Goal: Information Seeking & Learning: Learn about a topic

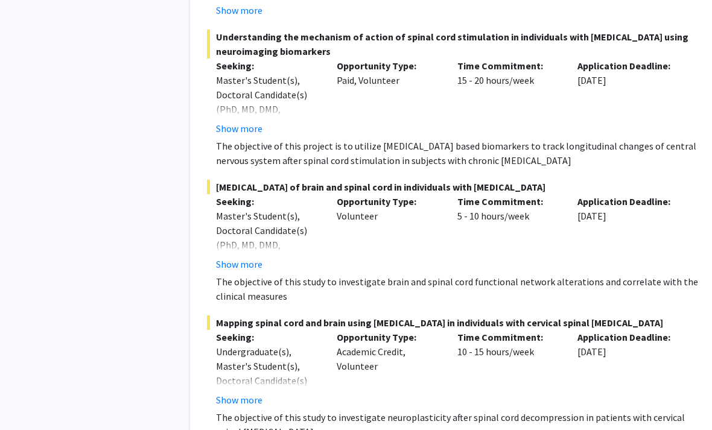
scroll to position [7224, 0]
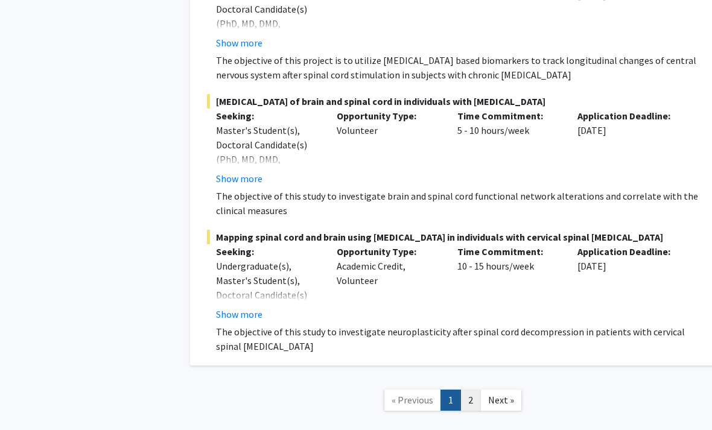
click at [478, 390] on link "2" at bounding box center [470, 400] width 21 height 21
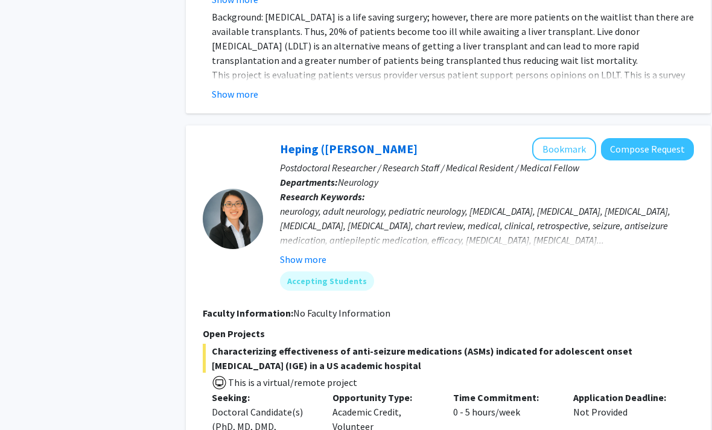
scroll to position [2185, 4]
click at [300, 252] on button "Show more" at bounding box center [304, 259] width 46 height 14
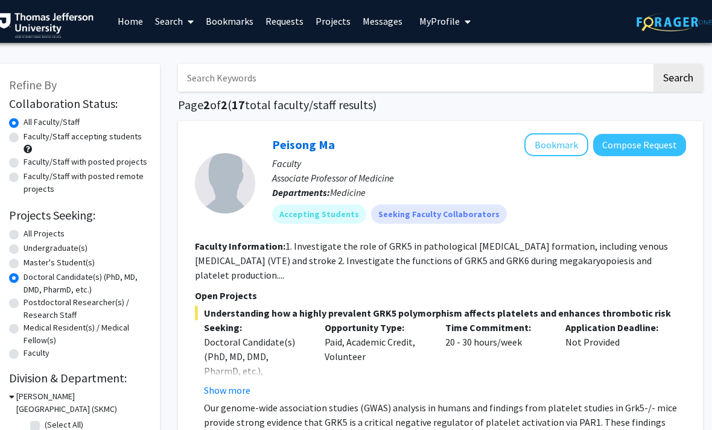
scroll to position [0, 12]
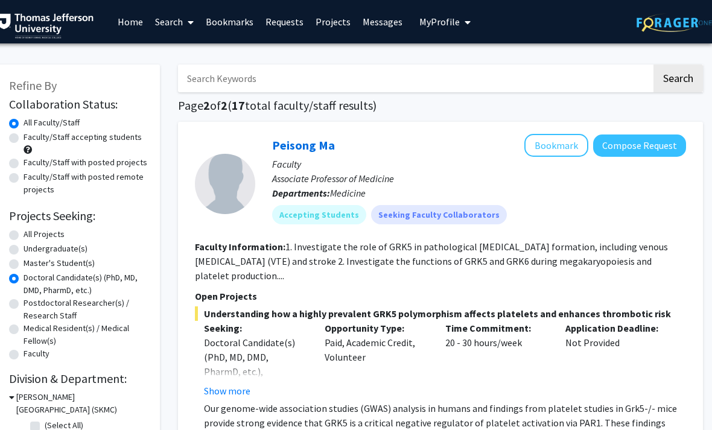
click at [24, 237] on label "All Projects" at bounding box center [44, 234] width 41 height 13
click at [24, 236] on input "All Projects" at bounding box center [28, 232] width 8 height 8
radio input "true"
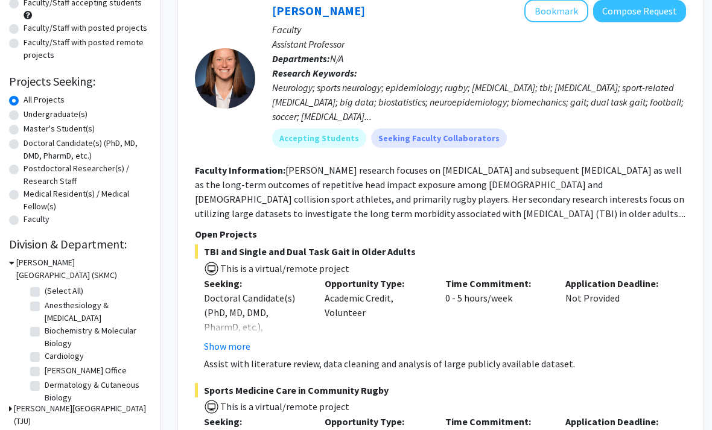
scroll to position [135, 12]
click at [66, 305] on label "Anesthesiology & [MEDICAL_DATA]" at bounding box center [95, 311] width 100 height 25
click at [52, 305] on input "Anesthesiology & [MEDICAL_DATA]" at bounding box center [49, 303] width 8 height 8
checkbox input "true"
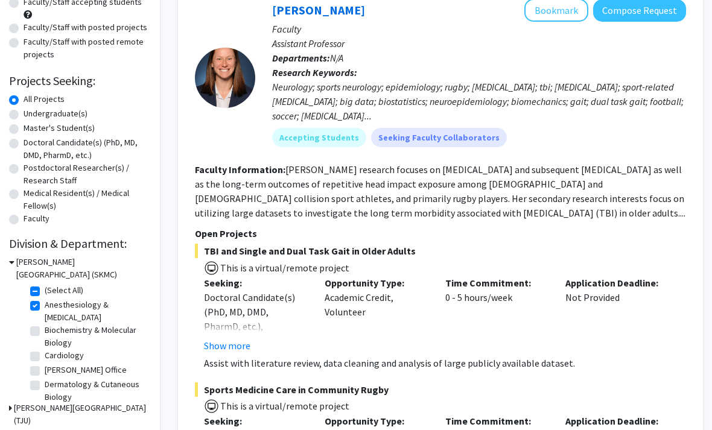
checkbox input "true"
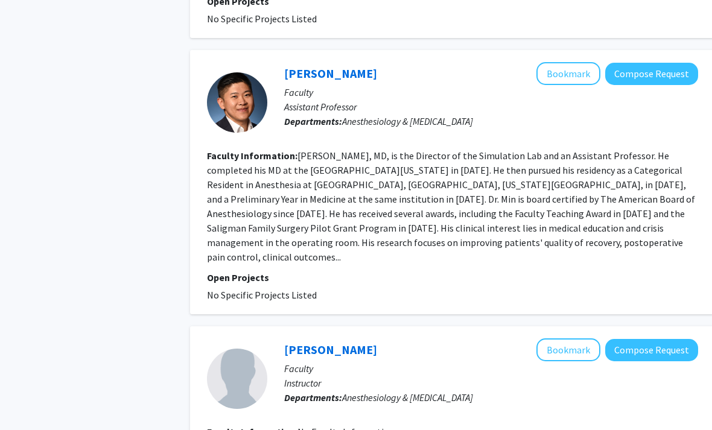
scroll to position [840, 0]
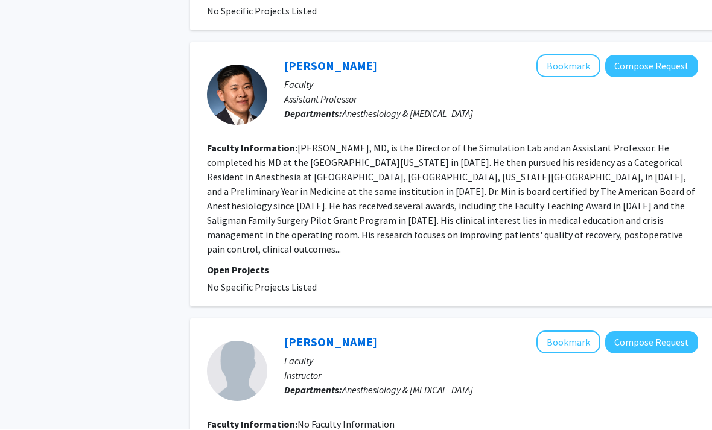
click at [558, 222] on fg-read-more "[PERSON_NAME], MD, is the Director of the Simulation Lab and an Assistant Profe…" at bounding box center [451, 198] width 488 height 113
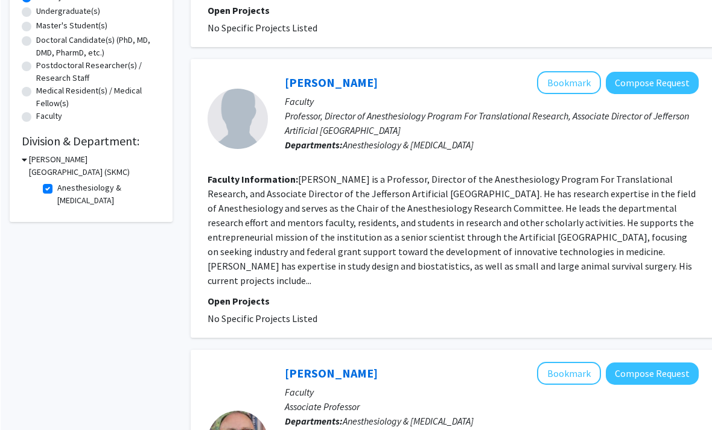
scroll to position [227, 0]
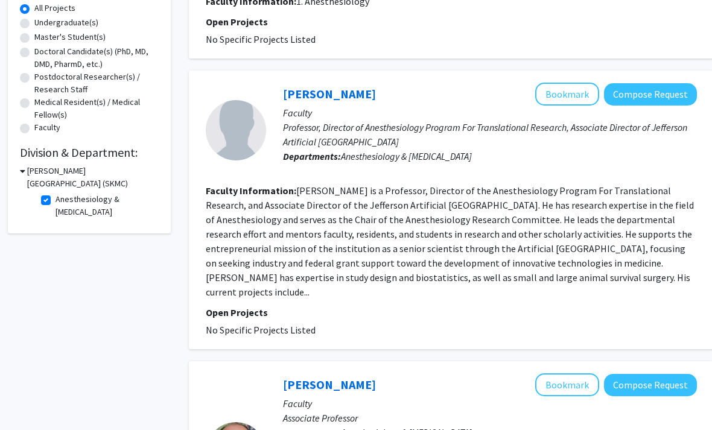
click at [56, 195] on label "Anesthesiology & [MEDICAL_DATA]" at bounding box center [106, 205] width 100 height 25
click at [56, 195] on input "Anesthesiology & [MEDICAL_DATA]" at bounding box center [60, 197] width 8 height 8
checkbox input "false"
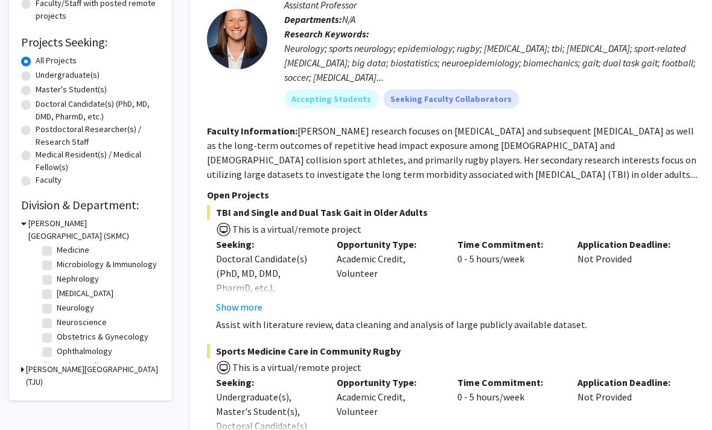
scroll to position [284, 0]
click at [88, 306] on label "Neurology" at bounding box center [75, 306] width 37 height 13
click at [65, 306] on input "Neurology" at bounding box center [61, 304] width 8 height 8
checkbox input "true"
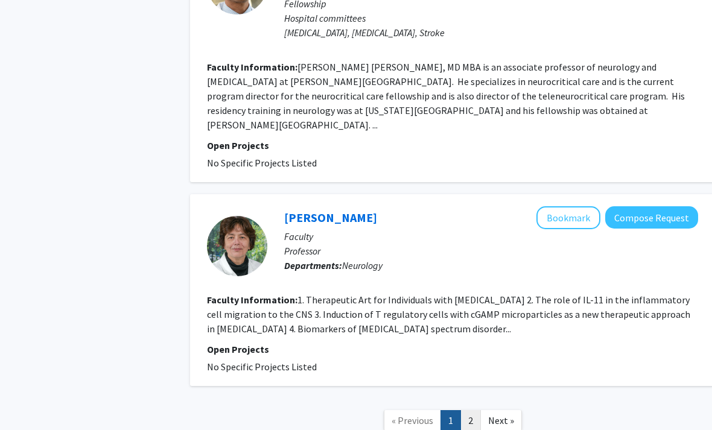
scroll to position [3096, 0]
click at [476, 418] on link "2" at bounding box center [470, 420] width 21 height 21
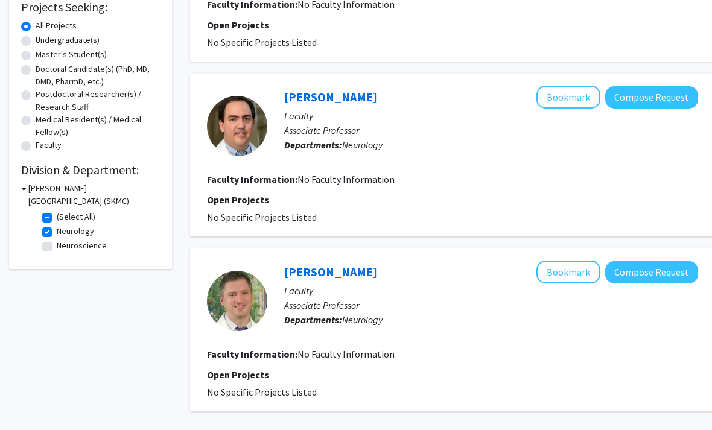
scroll to position [152, 0]
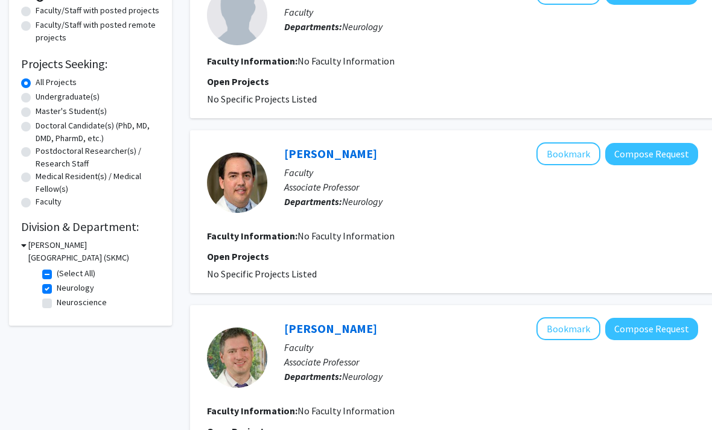
click at [57, 291] on label "Neurology" at bounding box center [75, 288] width 37 height 13
click at [57, 290] on input "Neurology" at bounding box center [61, 286] width 8 height 8
checkbox input "false"
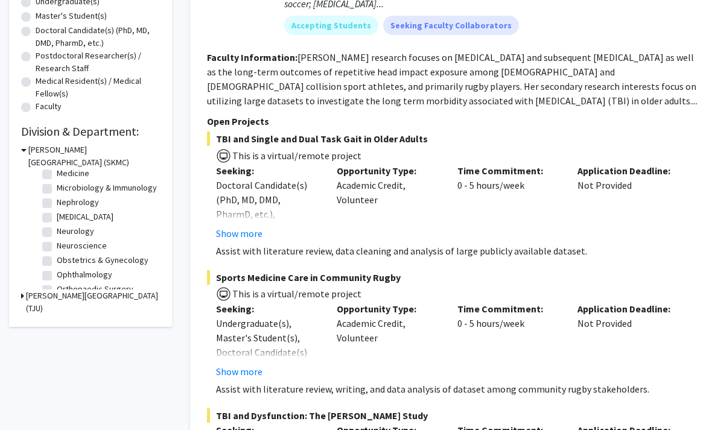
scroll to position [288, 0]
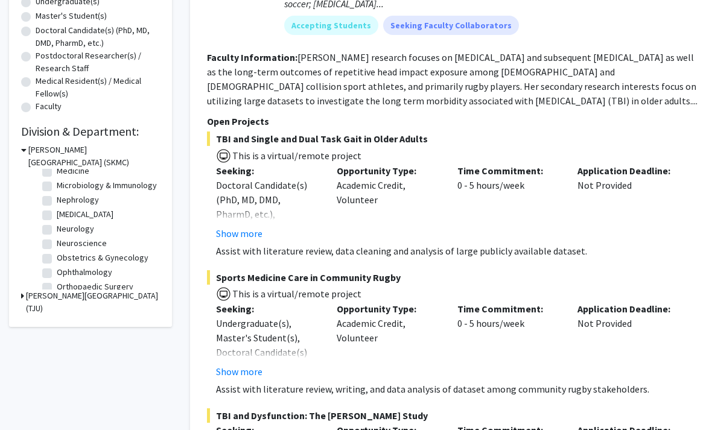
click at [112, 209] on label "[MEDICAL_DATA]" at bounding box center [85, 215] width 57 height 13
click at [65, 209] on input "[MEDICAL_DATA]" at bounding box center [61, 213] width 8 height 8
checkbox input "true"
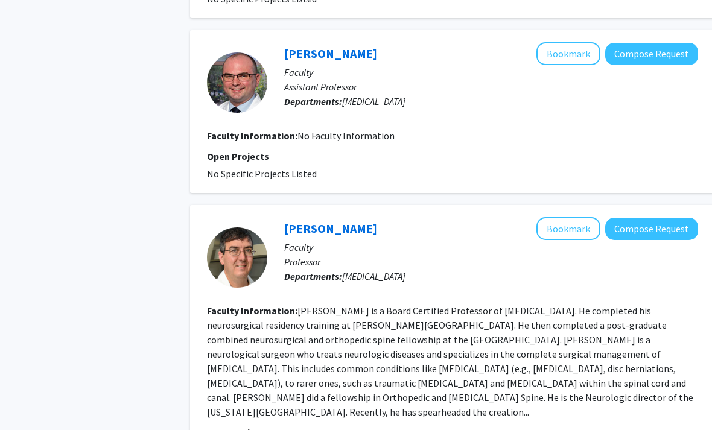
scroll to position [2515, 0]
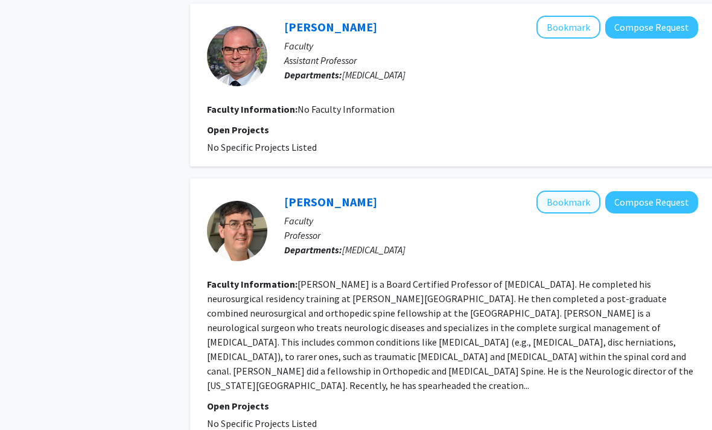
click at [559, 191] on button "Bookmark" at bounding box center [568, 202] width 64 height 23
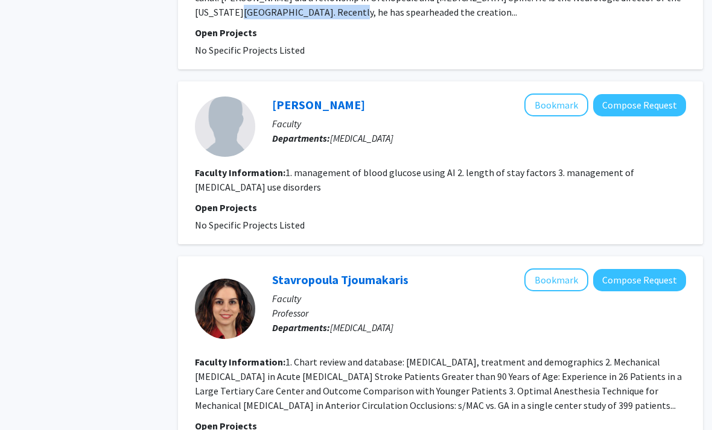
scroll to position [2888, 12]
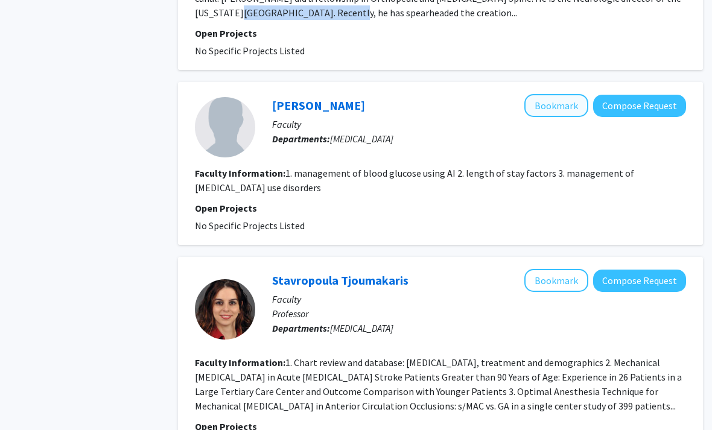
click at [567, 94] on button "Bookmark" at bounding box center [556, 105] width 64 height 23
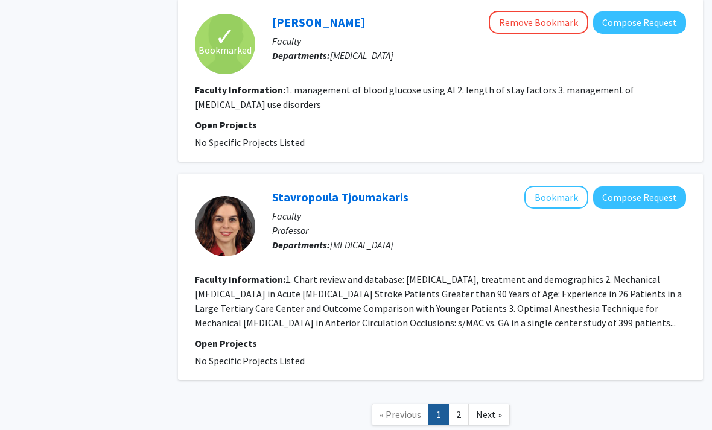
scroll to position [2971, 12]
click at [460, 404] on link "2" at bounding box center [458, 414] width 21 height 21
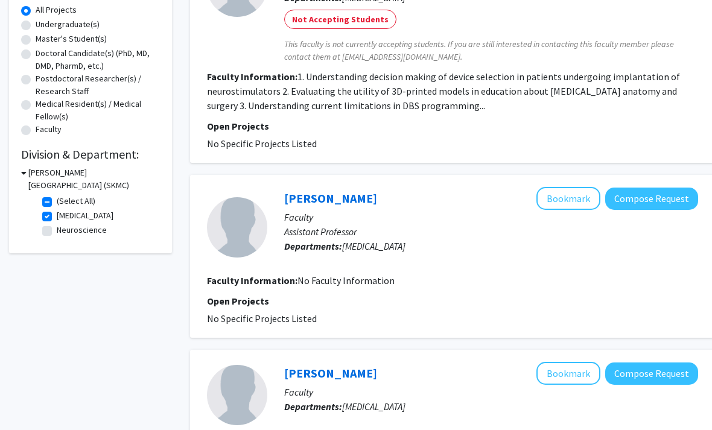
scroll to position [230, 0]
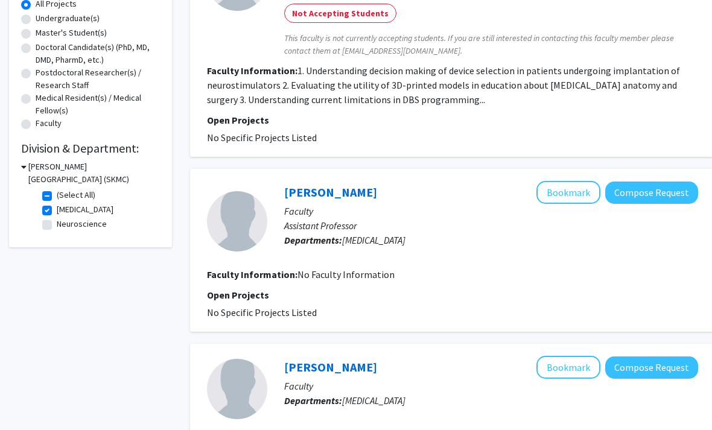
click at [57, 209] on label "[MEDICAL_DATA]" at bounding box center [85, 210] width 57 height 13
click at [57, 209] on input "[MEDICAL_DATA]" at bounding box center [61, 208] width 8 height 8
checkbox input "false"
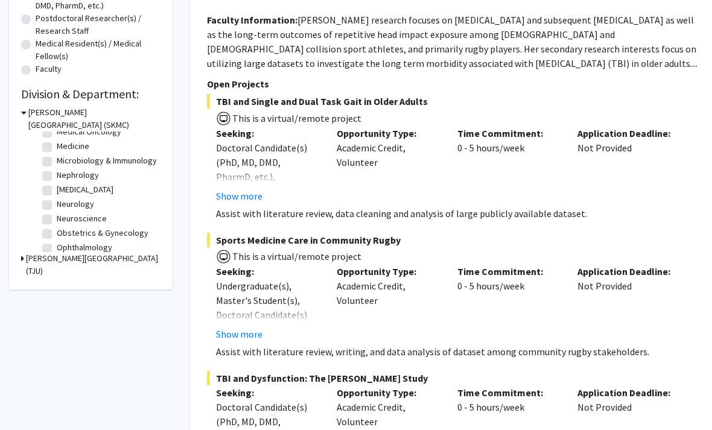
scroll to position [281, 0]
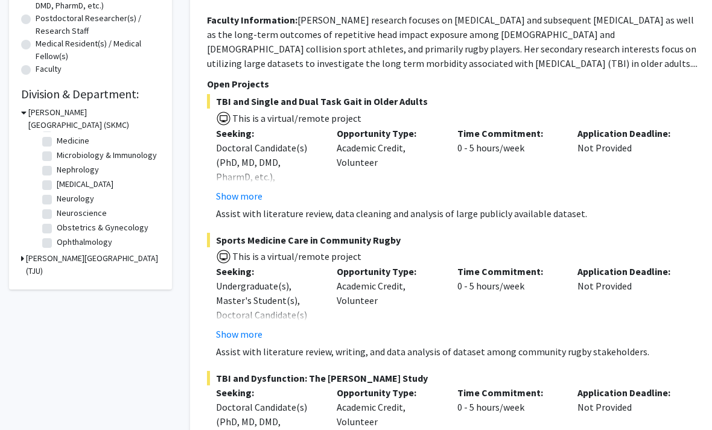
click at [57, 214] on label "Neuroscience" at bounding box center [82, 213] width 50 height 13
click at [57, 214] on input "Neuroscience" at bounding box center [61, 211] width 8 height 8
checkbox input "true"
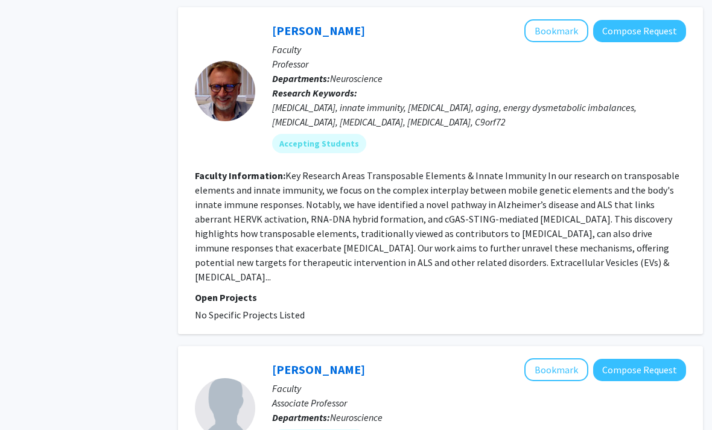
scroll to position [729, 12]
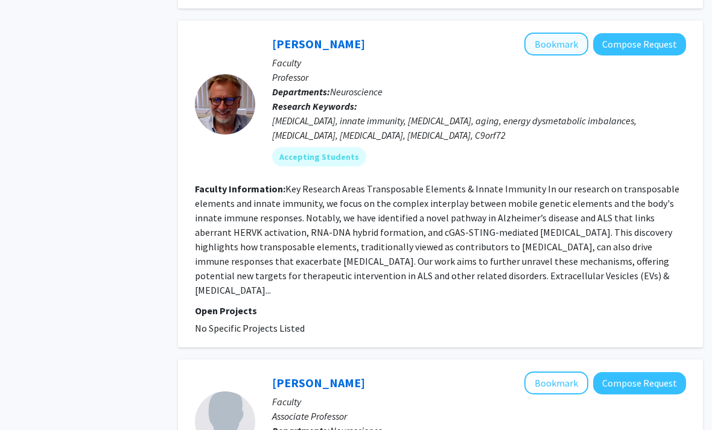
click at [574, 48] on button "Bookmark" at bounding box center [556, 44] width 64 height 23
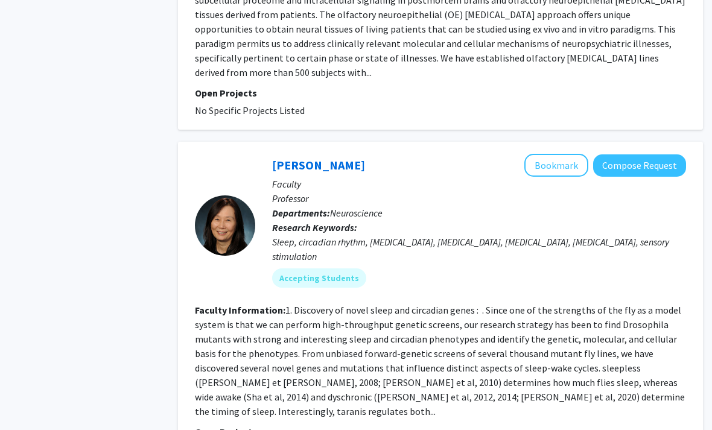
scroll to position [1805, 12]
click at [551, 154] on button "Bookmark" at bounding box center [556, 165] width 64 height 23
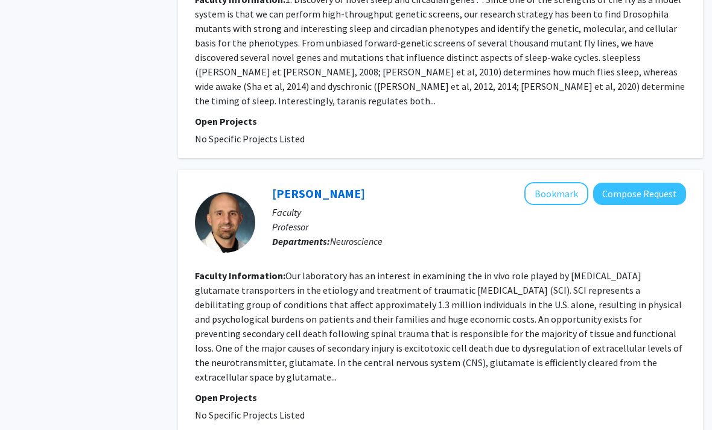
scroll to position [2118, 12]
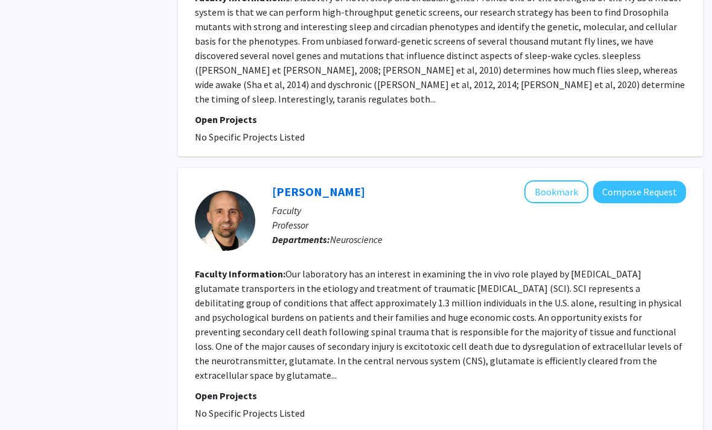
click at [259, 293] on section "Faculty Information: Our laboratory has an interest in examining the in vivo ro…" at bounding box center [440, 325] width 491 height 116
click at [605, 302] on fg-read-more "Our laboratory has an interest in examining the in vivo role played by [MEDICAL…" at bounding box center [438, 324] width 487 height 113
click at [621, 297] on fg-read-more "Our laboratory has an interest in examining the in vivo role played by [MEDICAL…" at bounding box center [438, 324] width 487 height 113
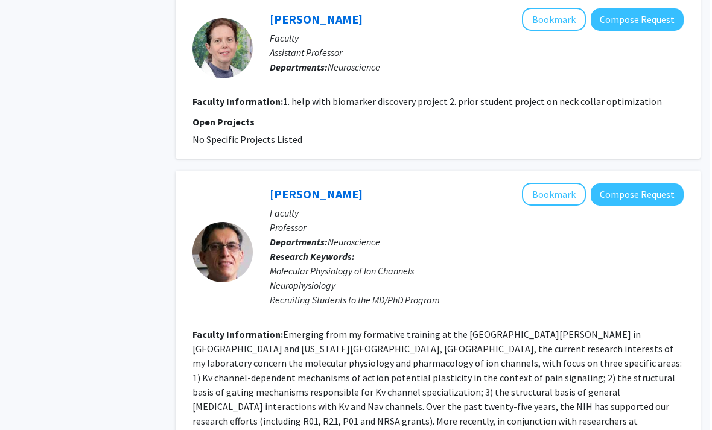
scroll to position [2614, 12]
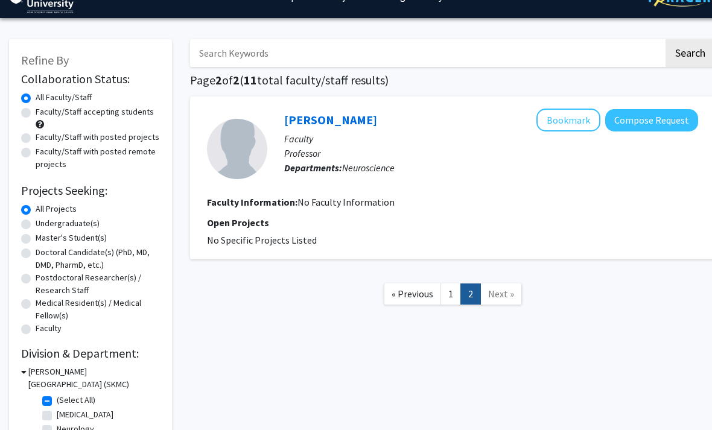
scroll to position [111, 0]
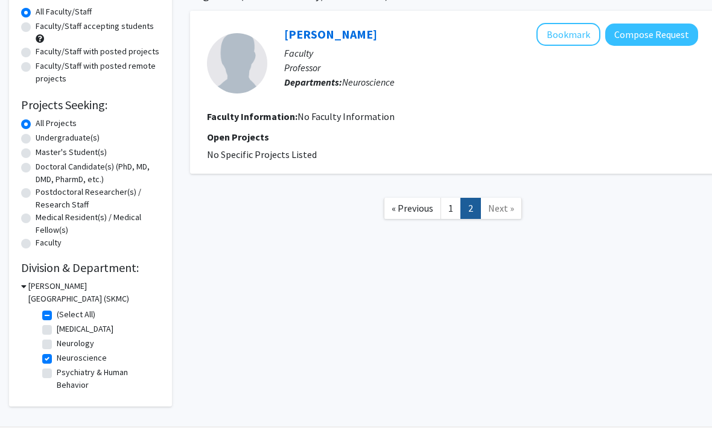
click at [57, 359] on label "Neuroscience" at bounding box center [82, 358] width 50 height 13
click at [57, 359] on input "Neuroscience" at bounding box center [61, 356] width 8 height 8
checkbox input "false"
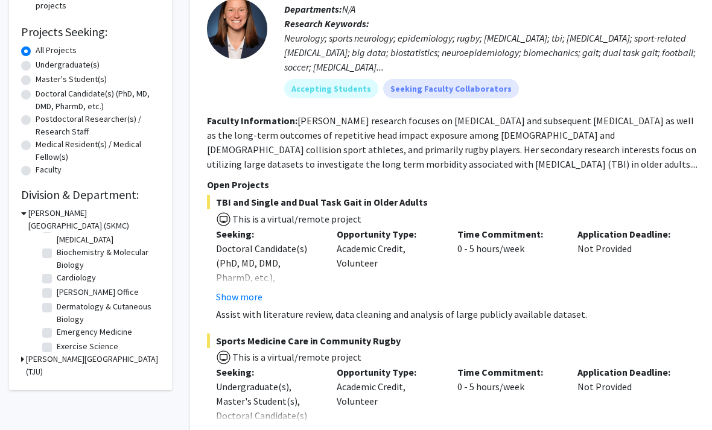
scroll to position [39, 0]
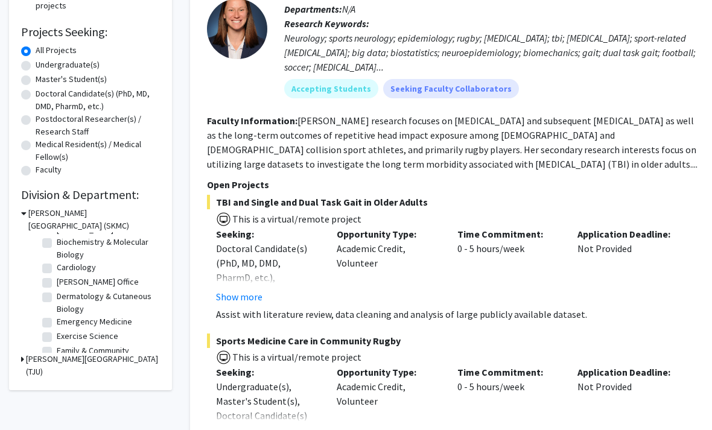
click at [57, 267] on label "Cardiology" at bounding box center [76, 267] width 39 height 13
click at [57, 267] on input "Cardiology" at bounding box center [61, 265] width 8 height 8
checkbox input "true"
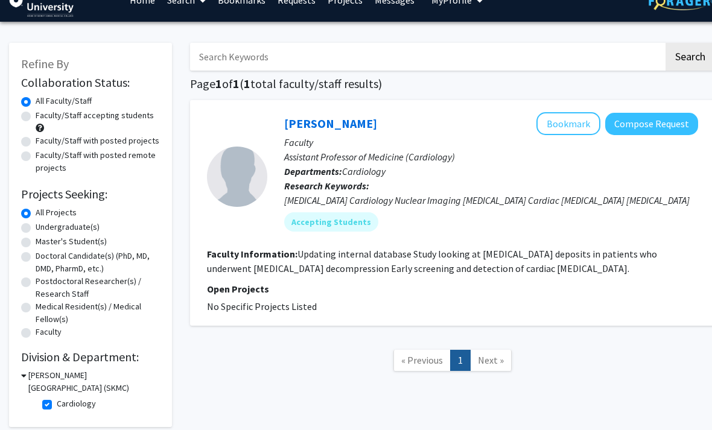
scroll to position [39, 0]
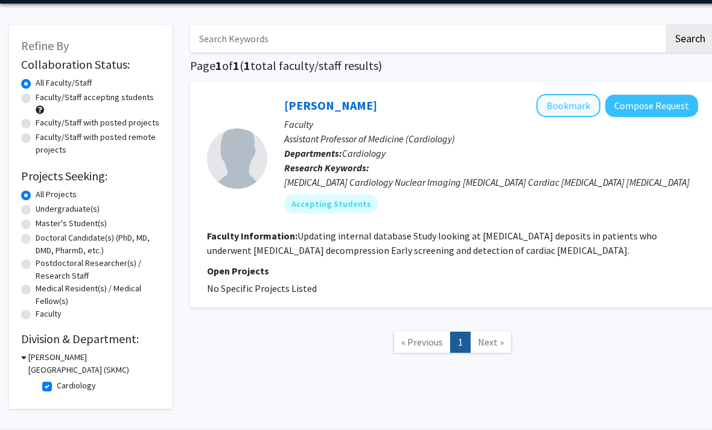
click at [562, 110] on button "Bookmark" at bounding box center [568, 106] width 64 height 23
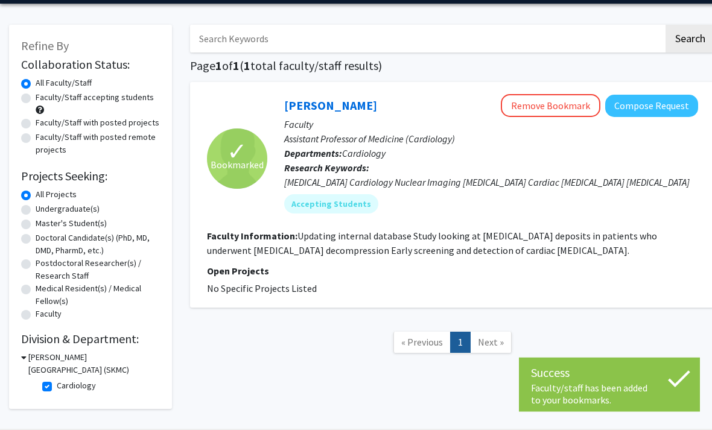
scroll to position [40, 0]
click at [57, 382] on label "Cardiology" at bounding box center [76, 385] width 39 height 13
click at [57, 382] on input "Cardiology" at bounding box center [61, 383] width 8 height 8
checkbox input "false"
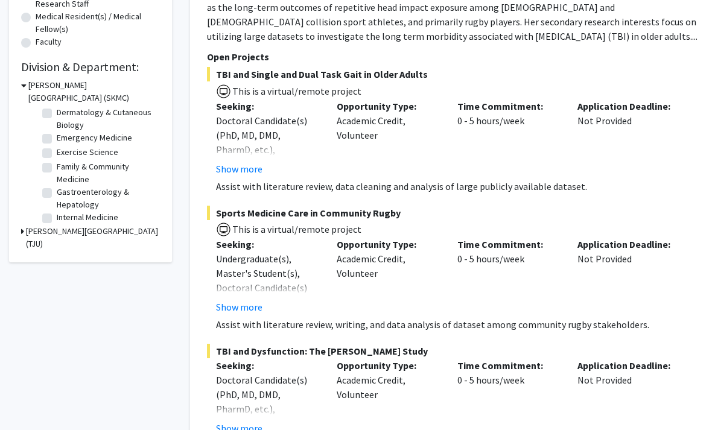
scroll to position [103, 0]
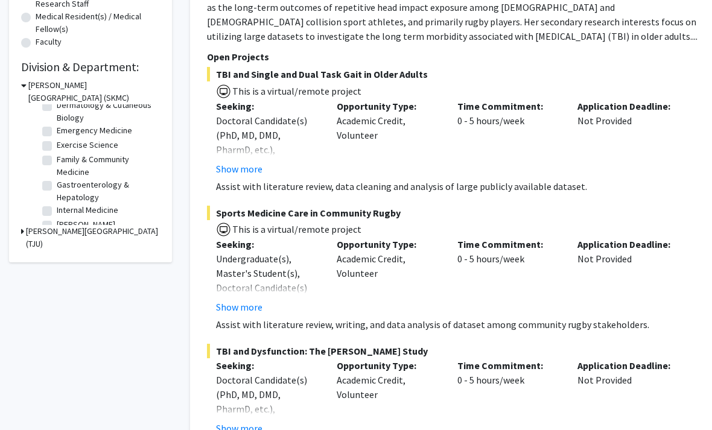
click at [43, 191] on fg-checkbox "Gastroenterology & Hepatology Gastroenterology & Hepatology" at bounding box center [99, 191] width 115 height 25
click at [57, 188] on label "Gastroenterology & Hepatology" at bounding box center [107, 191] width 100 height 25
click at [57, 186] on input "Gastroenterology & Hepatology" at bounding box center [61, 183] width 8 height 8
checkbox input "true"
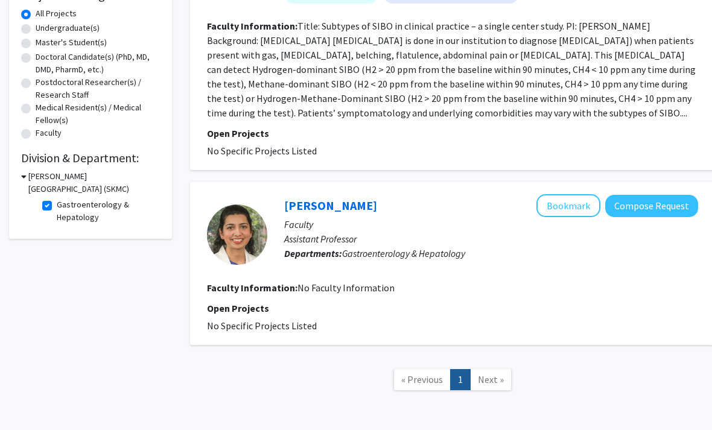
scroll to position [229, 0]
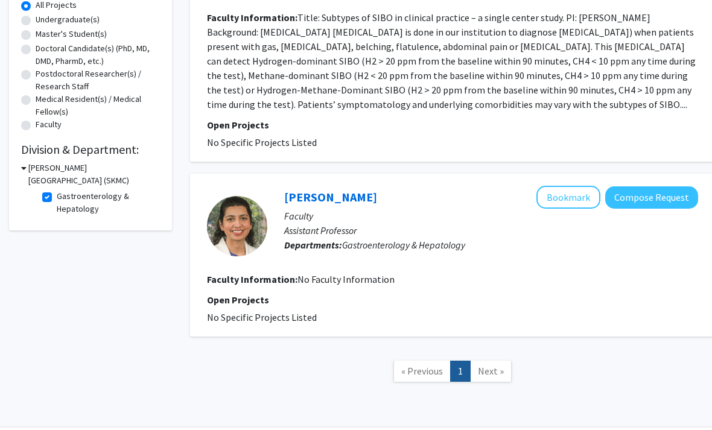
click at [57, 197] on label "Gastroenterology & Hepatology" at bounding box center [107, 202] width 100 height 25
click at [57, 197] on input "Gastroenterology & Hepatology" at bounding box center [61, 194] width 8 height 8
checkbox input "false"
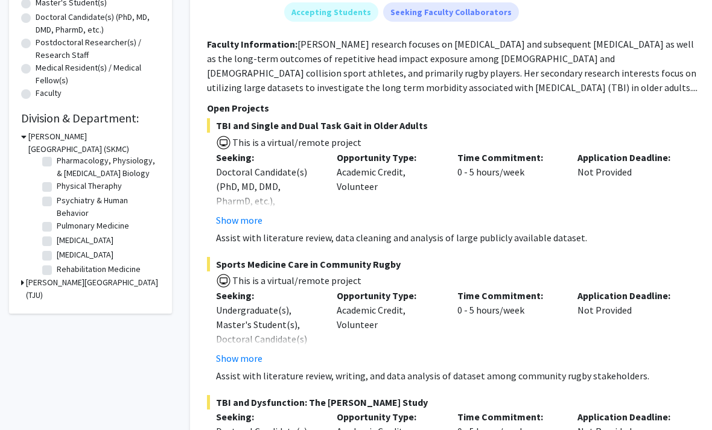
scroll to position [481, 0]
click at [57, 197] on label "Psychiatry & Human Behavior" at bounding box center [107, 206] width 100 height 25
click at [57, 197] on input "Psychiatry & Human Behavior" at bounding box center [61, 198] width 8 height 8
checkbox input "true"
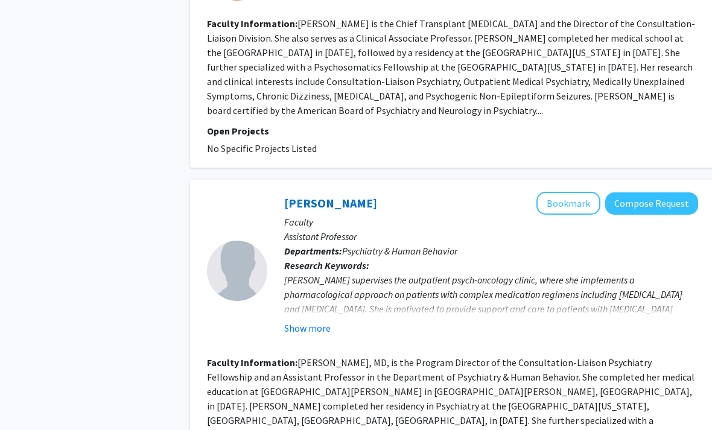
scroll to position [1232, 0]
click at [305, 321] on button "Show more" at bounding box center [307, 328] width 46 height 14
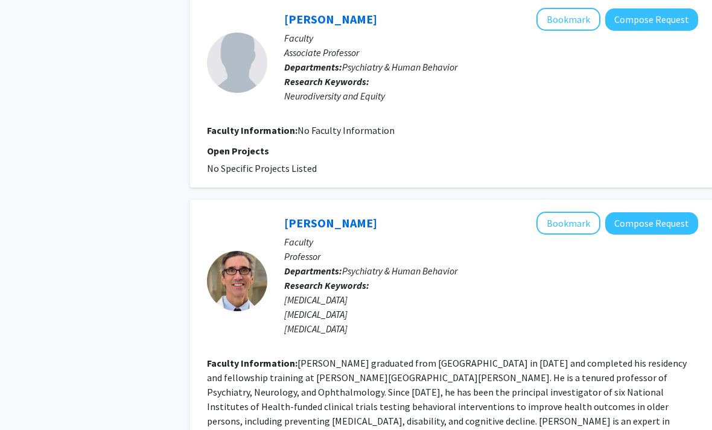
scroll to position [2255, 0]
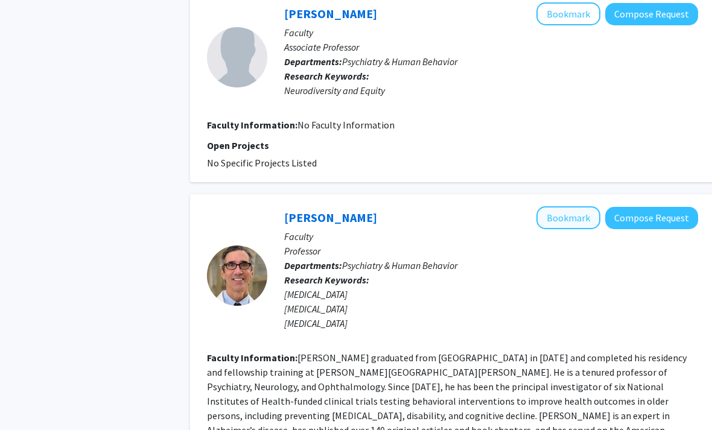
click at [579, 207] on button "Bookmark" at bounding box center [568, 218] width 64 height 23
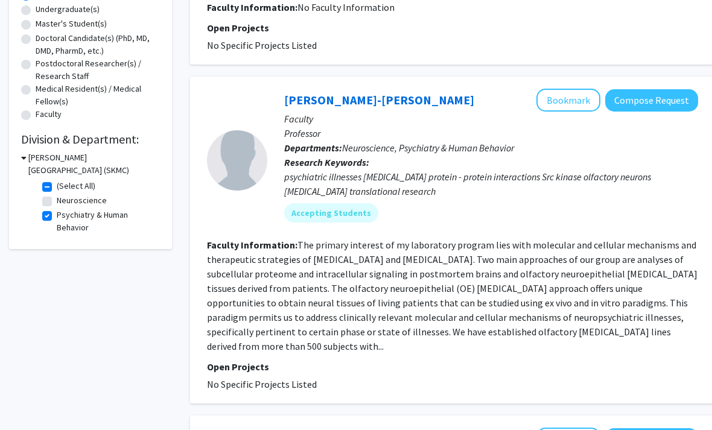
scroll to position [240, 0]
click at [57, 212] on label "Psychiatry & Human Behavior" at bounding box center [107, 220] width 100 height 25
click at [57, 212] on input "Psychiatry & Human Behavior" at bounding box center [61, 212] width 8 height 8
checkbox input "false"
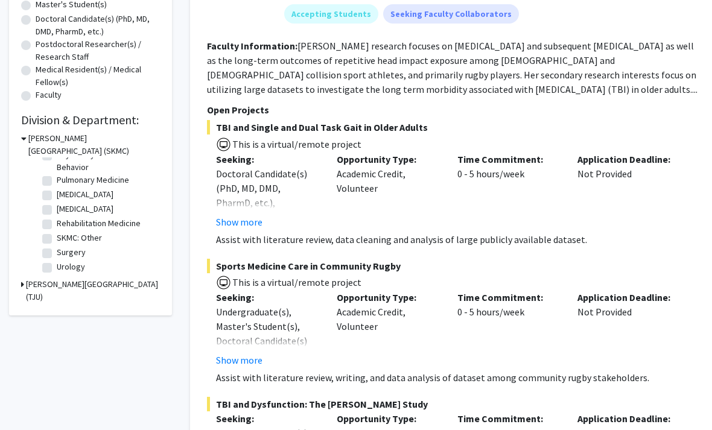
scroll to position [528, 0]
click at [57, 226] on label "Rehabilitation Medicine" at bounding box center [99, 223] width 84 height 13
click at [57, 225] on input "Rehabilitation Medicine" at bounding box center [61, 221] width 8 height 8
checkbox input "true"
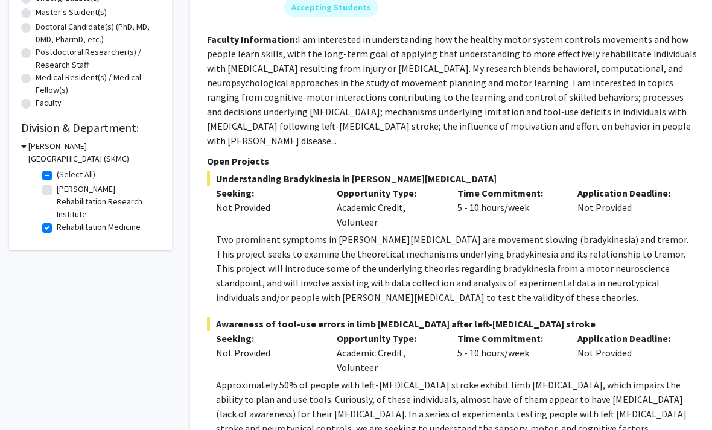
scroll to position [250, 0]
click at [57, 224] on label "Rehabilitation Medicine" at bounding box center [99, 228] width 84 height 13
click at [57, 224] on input "Rehabilitation Medicine" at bounding box center [61, 226] width 8 height 8
checkbox input "false"
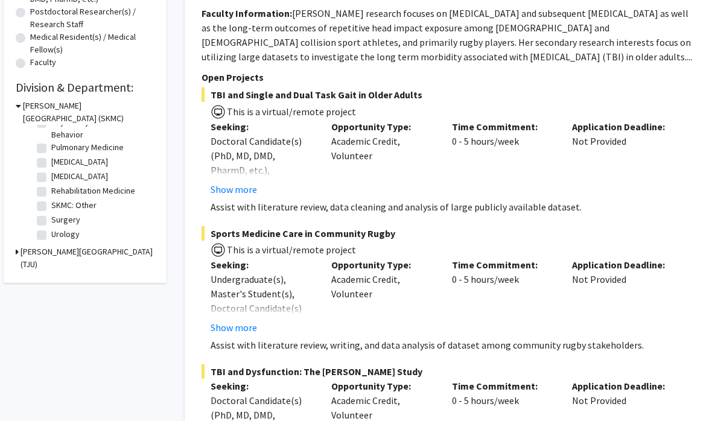
scroll to position [528, 0]
click at [57, 209] on label "SKMC: Other" at bounding box center [79, 214] width 45 height 13
click at [57, 209] on input "SKMC: Other" at bounding box center [61, 212] width 8 height 8
checkbox input "true"
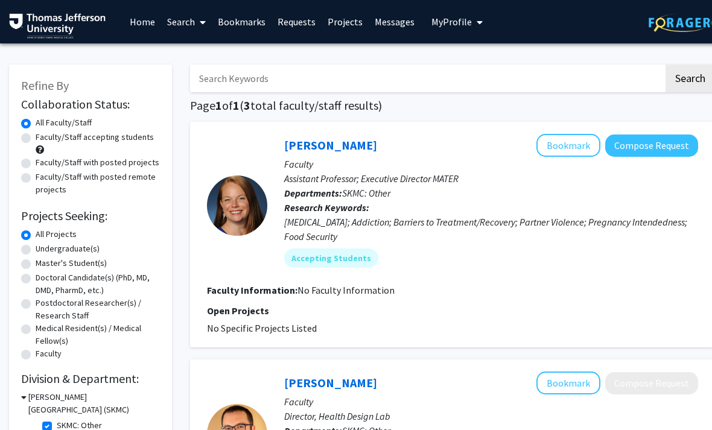
scroll to position [30, 0]
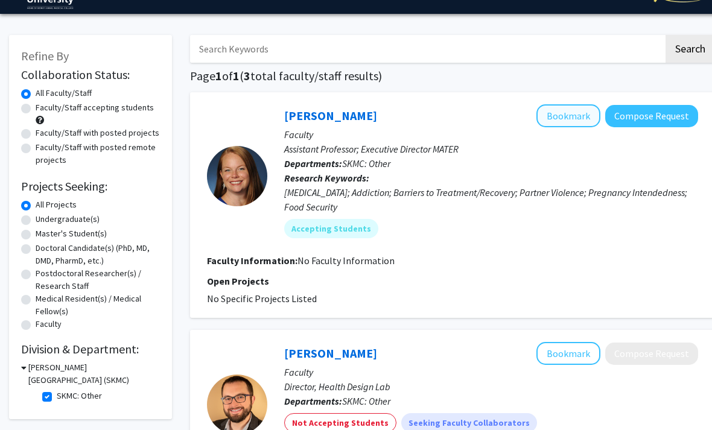
click at [579, 118] on button "Bookmark" at bounding box center [568, 115] width 64 height 23
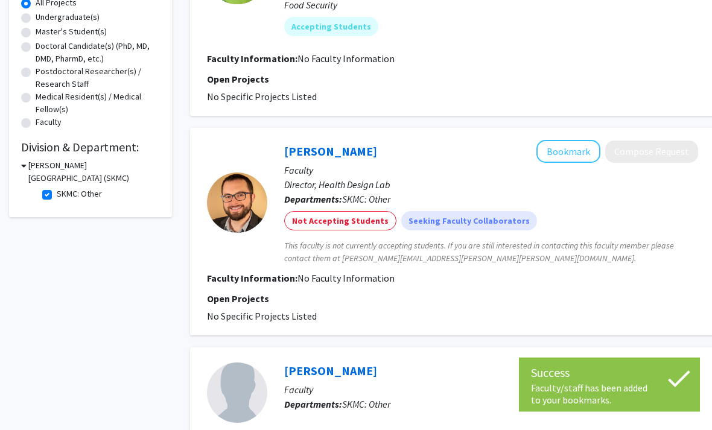
scroll to position [237, 0]
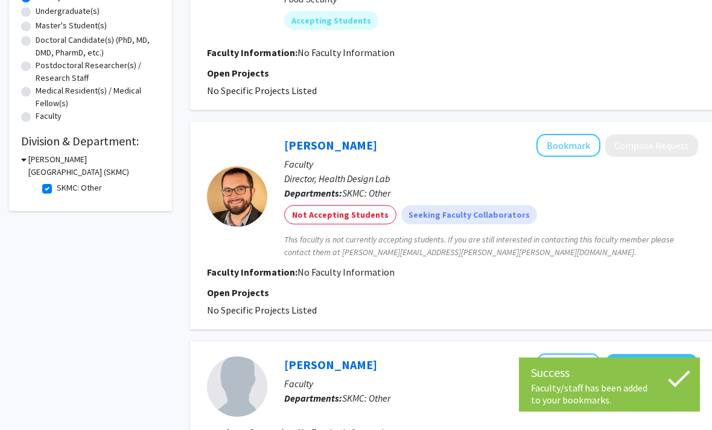
click at [624, 250] on span "This faculty is not currently accepting students. If you are still interested i…" at bounding box center [491, 246] width 414 height 25
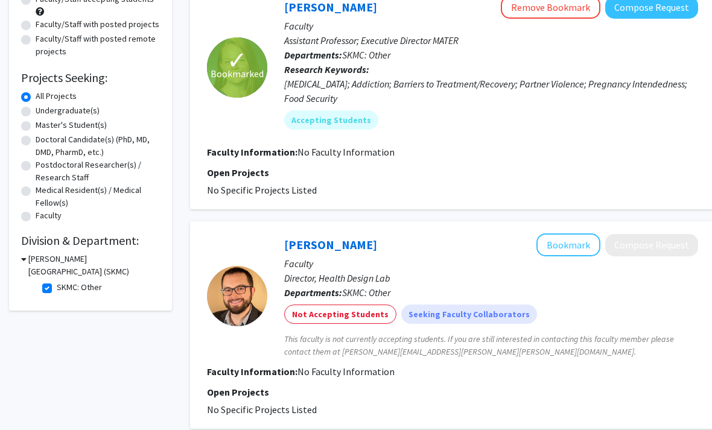
scroll to position [138, 0]
click at [57, 291] on label "SKMC: Other" at bounding box center [79, 288] width 45 height 13
click at [57, 290] on input "SKMC: Other" at bounding box center [61, 286] width 8 height 8
checkbox input "false"
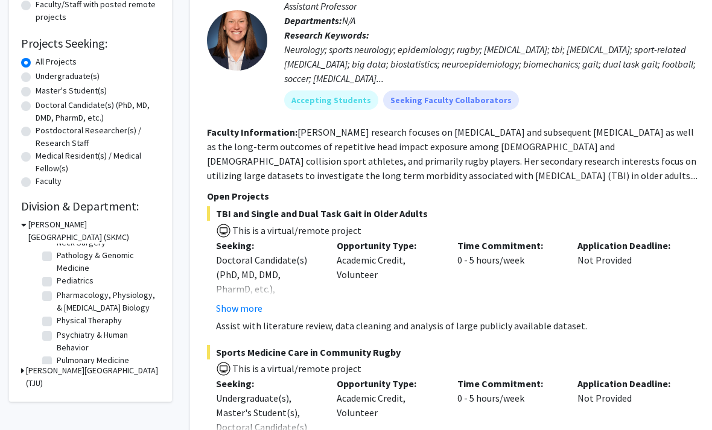
scroll to position [432, 0]
click at [57, 299] on label "Pharmacology, Physiology, & [MEDICAL_DATA] Biology" at bounding box center [107, 303] width 100 height 25
click at [57, 299] on input "Pharmacology, Physiology, & [MEDICAL_DATA] Biology" at bounding box center [61, 295] width 8 height 8
checkbox input "true"
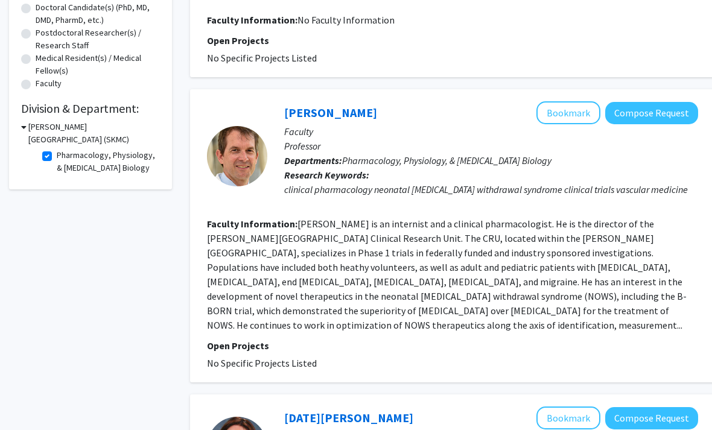
scroll to position [271, 0]
click at [574, 111] on button "Bookmark" at bounding box center [568, 112] width 64 height 23
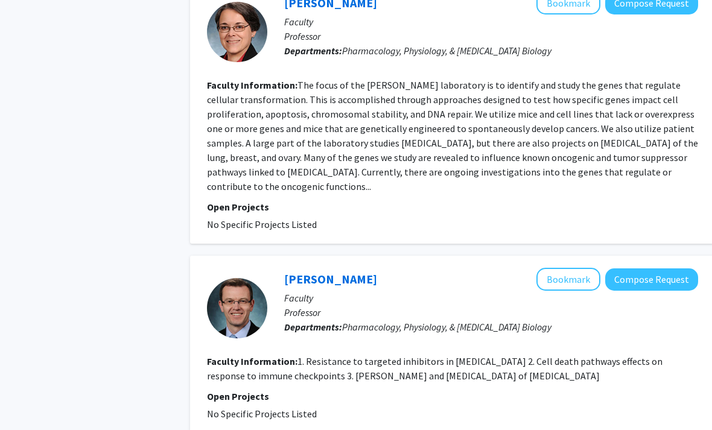
scroll to position [2184, 0]
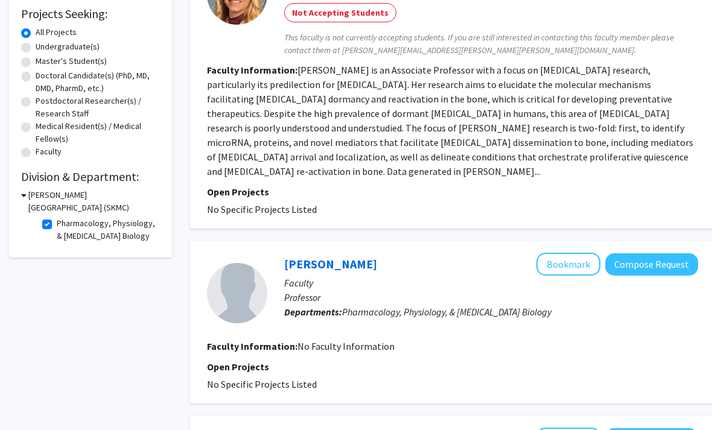
scroll to position [188, 0]
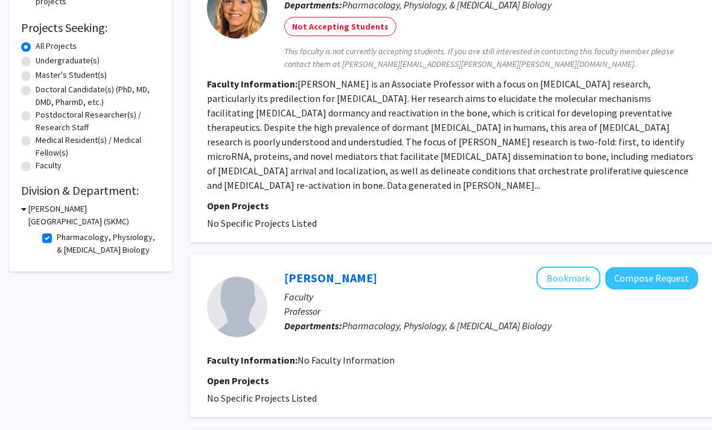
click at [57, 239] on label "Pharmacology, Physiology, & [MEDICAL_DATA] Biology" at bounding box center [107, 243] width 100 height 25
click at [57, 239] on input "Pharmacology, Physiology, & [MEDICAL_DATA] Biology" at bounding box center [61, 235] width 8 height 8
checkbox input "false"
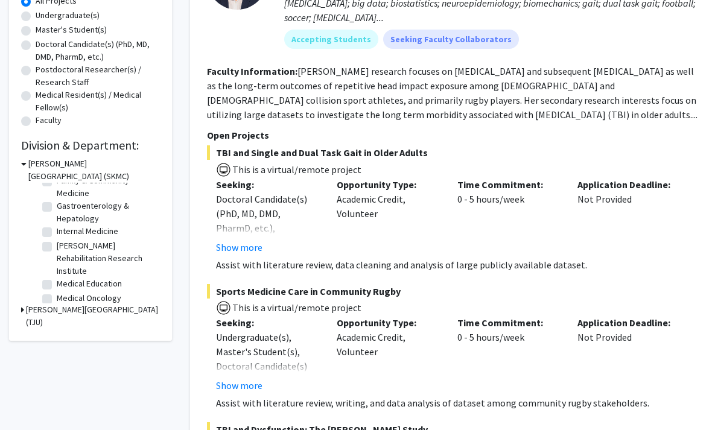
scroll to position [150, 0]
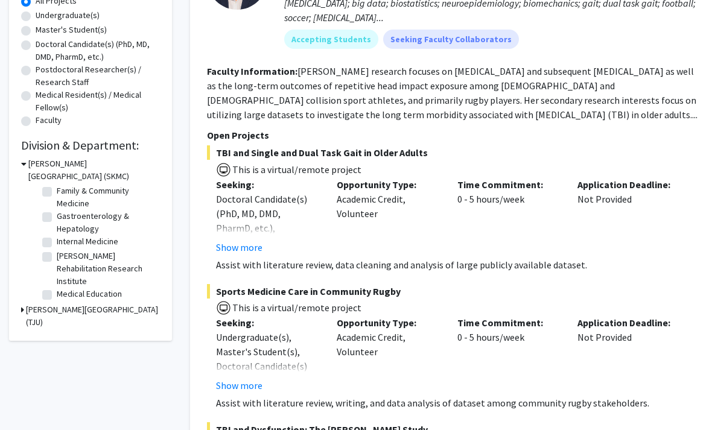
click at [57, 194] on label "Family & Community Medicine" at bounding box center [107, 197] width 100 height 25
click at [57, 193] on input "Family & Community Medicine" at bounding box center [61, 189] width 8 height 8
checkbox input "true"
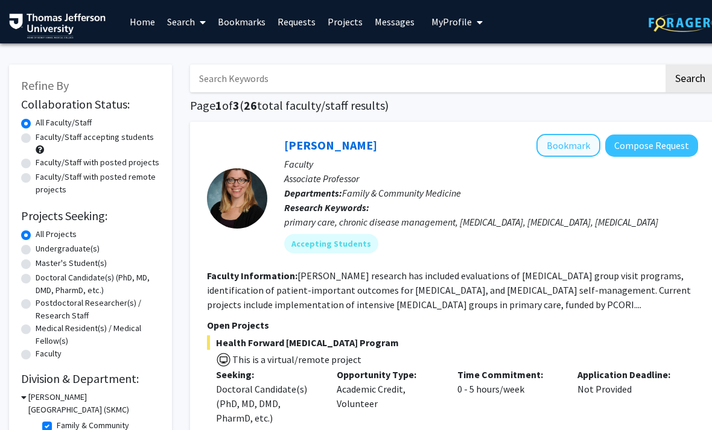
click at [574, 145] on button "Bookmark" at bounding box center [568, 145] width 64 height 23
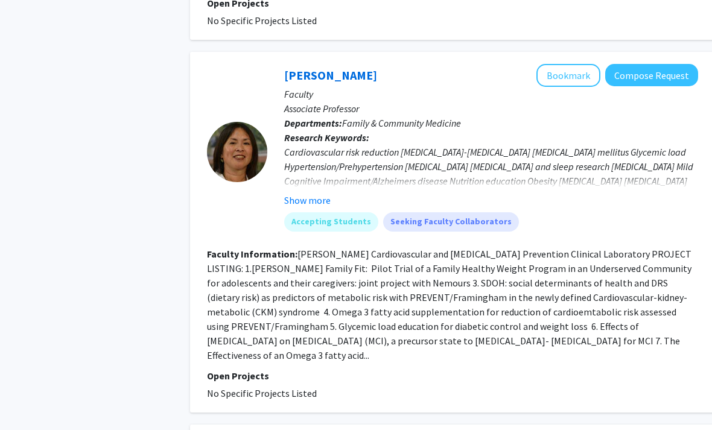
scroll to position [1189, 0]
click at [587, 76] on button "Bookmark" at bounding box center [568, 75] width 64 height 23
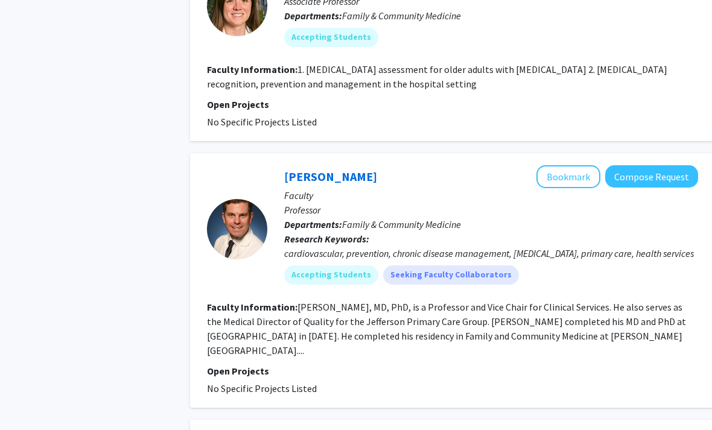
scroll to position [1671, 0]
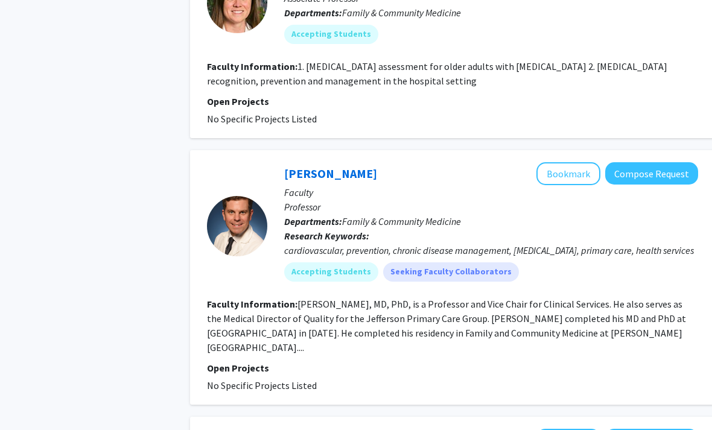
click at [640, 303] on fg-read-more "[PERSON_NAME], MD, PhD, is a Professor and Vice Chair for Clinical Services. He…" at bounding box center [446, 327] width 479 height 56
click at [573, 163] on button "Bookmark" at bounding box center [568, 174] width 64 height 23
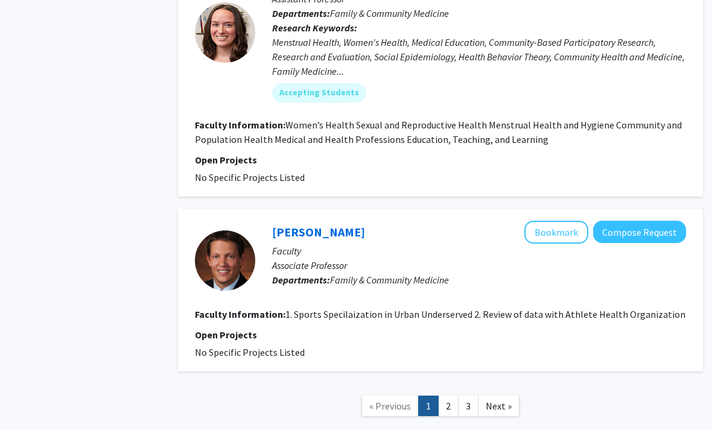
scroll to position [2734, 12]
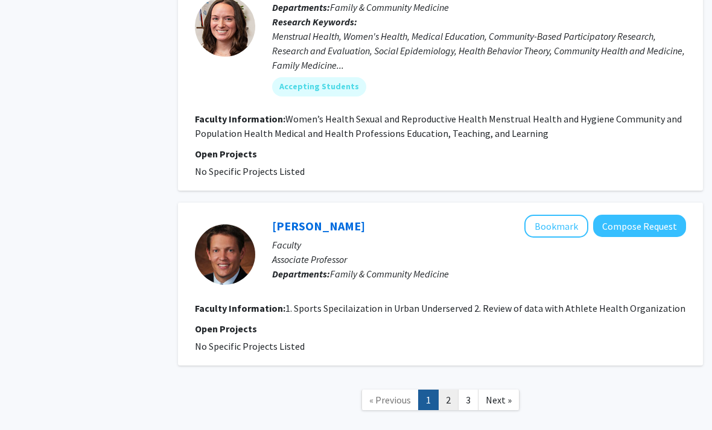
click at [449, 390] on link "2" at bounding box center [448, 400] width 21 height 21
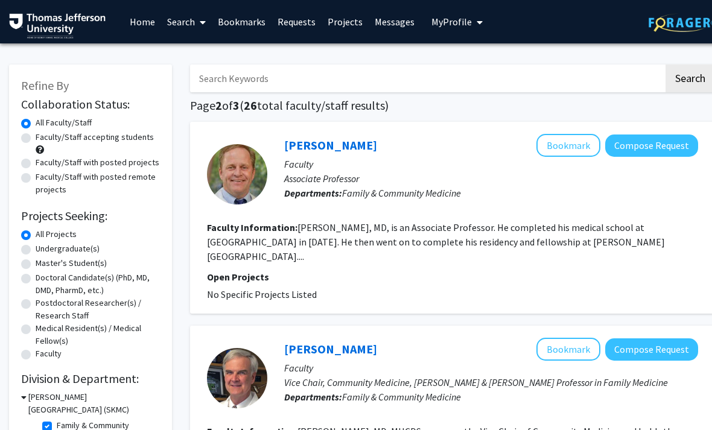
click at [229, 254] on fg-read-more "[PERSON_NAME], MD, is an Associate Professor. He completed his medical school a…" at bounding box center [436, 241] width 458 height 41
click at [568, 150] on button "Bookmark" at bounding box center [568, 145] width 64 height 23
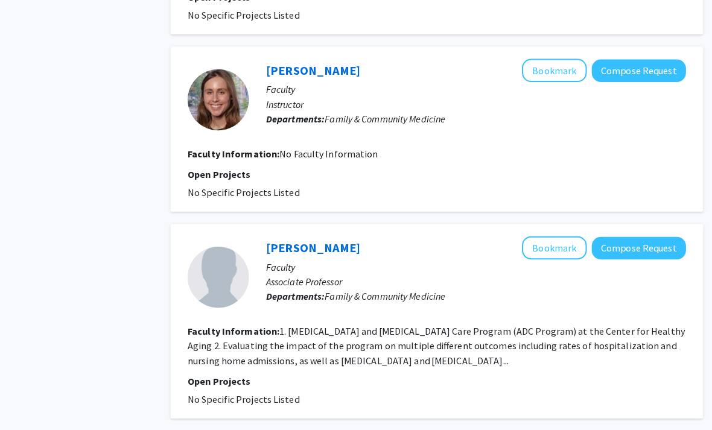
scroll to position [1738, 12]
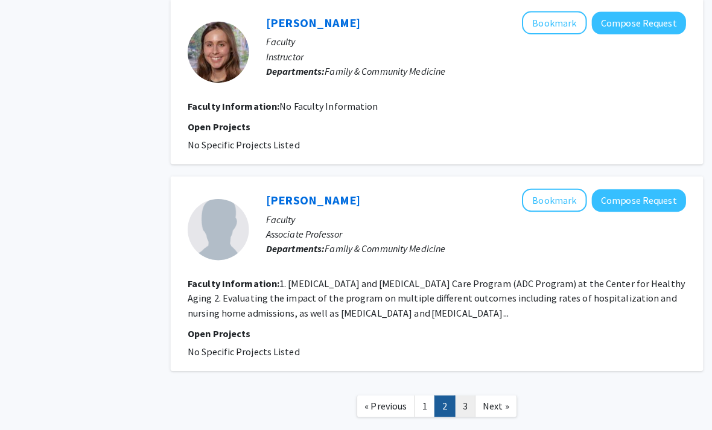
click at [459, 390] on link "3" at bounding box center [468, 400] width 21 height 21
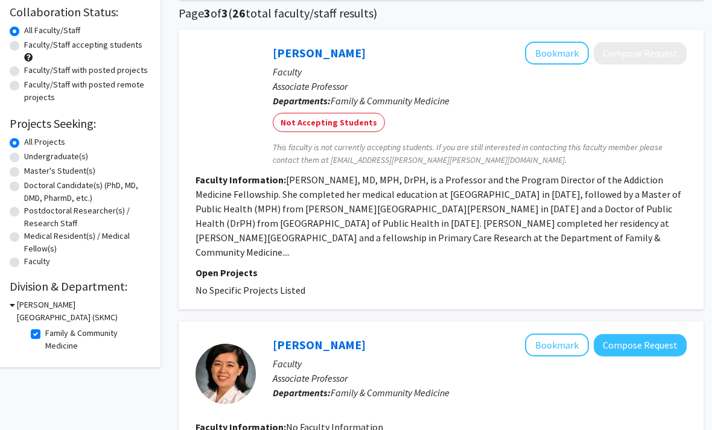
scroll to position [92, 11]
click at [45, 337] on label "Family & Community Medicine" at bounding box center [95, 339] width 100 height 25
click at [45, 335] on input "Family & Community Medicine" at bounding box center [49, 331] width 8 height 8
checkbox input "false"
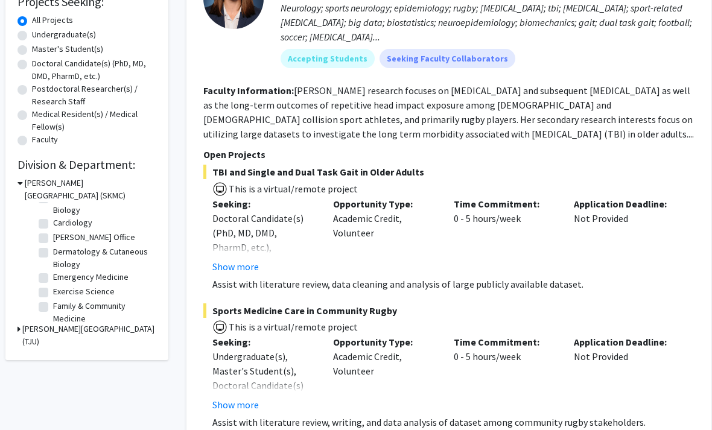
scroll to position [59, 0]
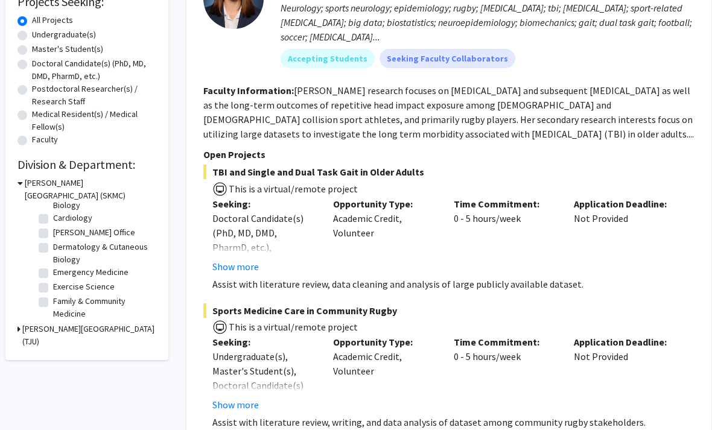
click at [54, 234] on label "[PERSON_NAME] Office" at bounding box center [95, 233] width 82 height 13
click at [54, 234] on input "[PERSON_NAME] Office" at bounding box center [58, 231] width 8 height 8
checkbox input "true"
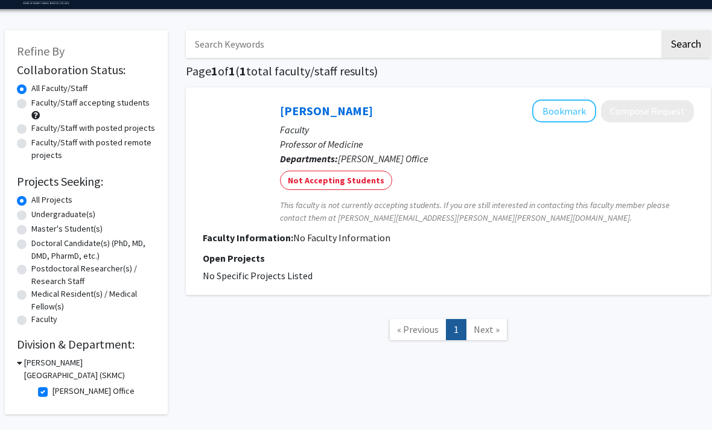
scroll to position [42, 12]
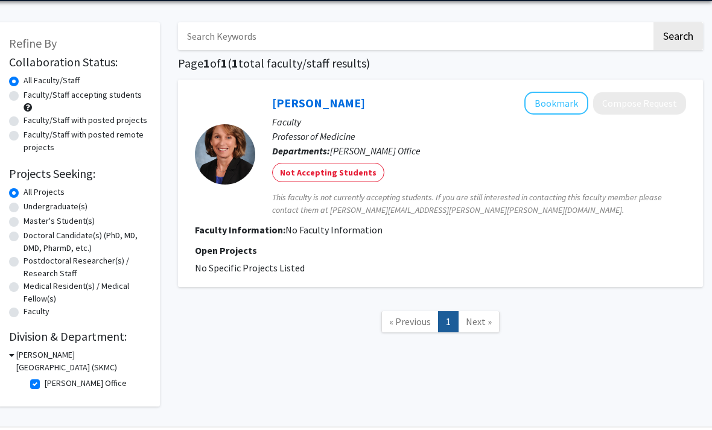
click at [45, 384] on label "[PERSON_NAME] Office" at bounding box center [86, 383] width 82 height 13
click at [45, 384] on input "[PERSON_NAME] Office" at bounding box center [49, 381] width 8 height 8
checkbox input "false"
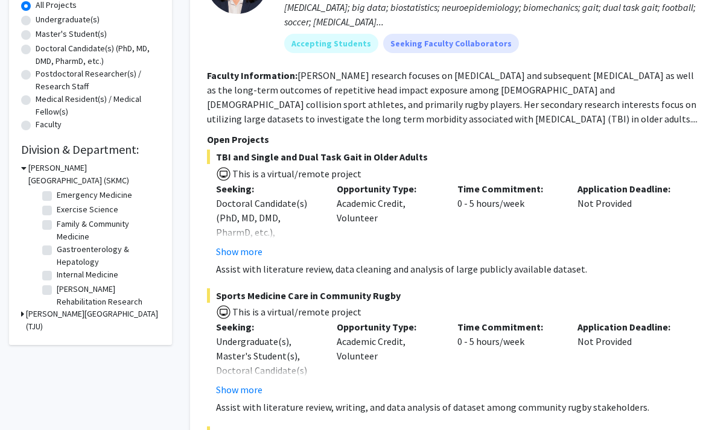
scroll to position [127, 0]
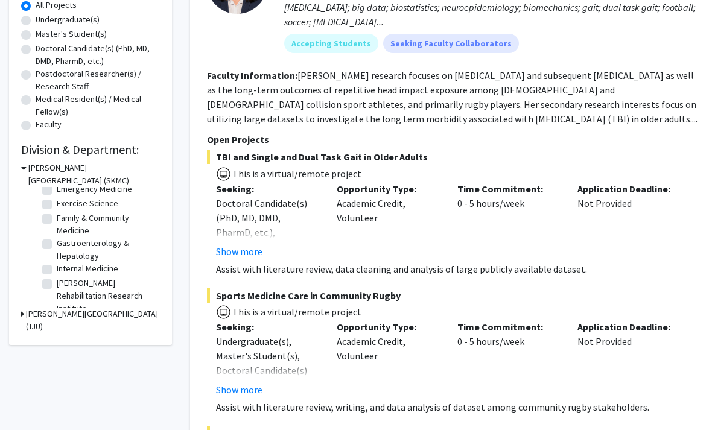
click at [57, 269] on label "Internal Medicine" at bounding box center [88, 268] width 62 height 13
click at [57, 269] on input "Internal Medicine" at bounding box center [61, 266] width 8 height 8
checkbox input "true"
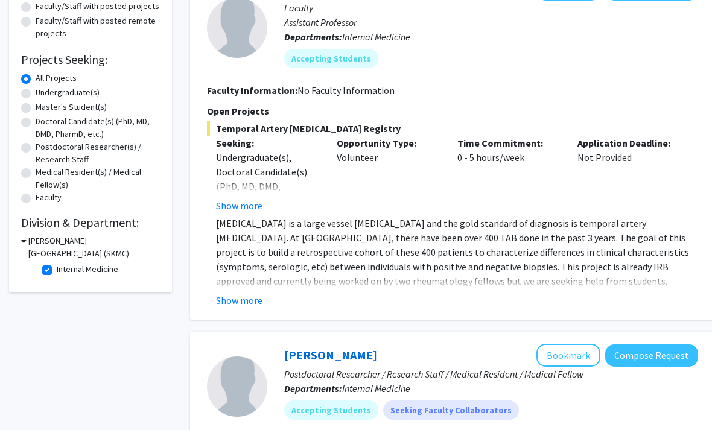
scroll to position [156, 0]
click at [57, 271] on label "Internal Medicine" at bounding box center [88, 270] width 62 height 13
click at [57, 271] on input "Internal Medicine" at bounding box center [61, 268] width 8 height 8
checkbox input "false"
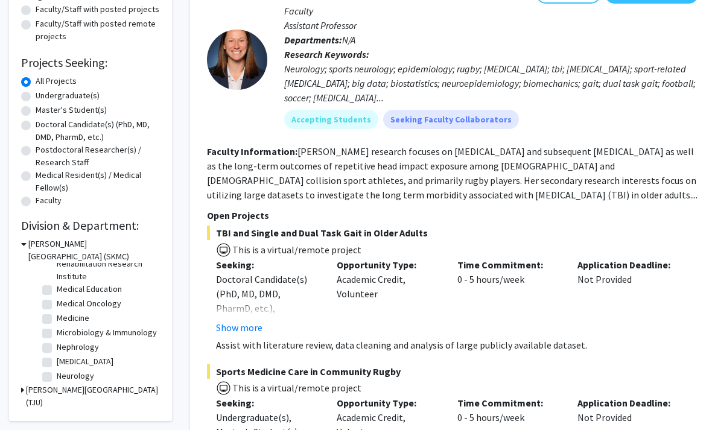
scroll to position [241, 0]
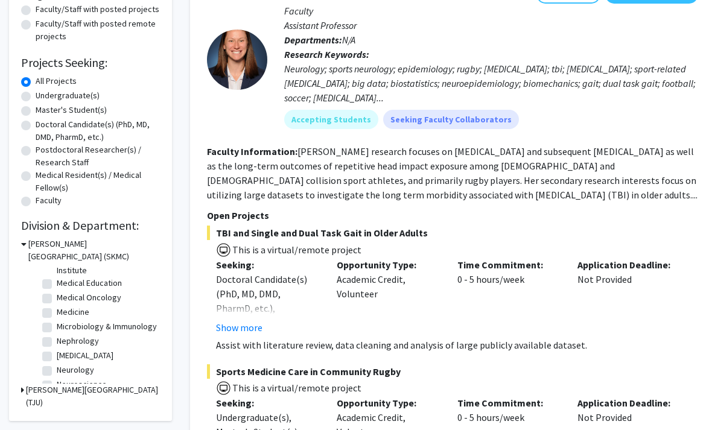
click at [57, 312] on label "Medicine" at bounding box center [73, 312] width 33 height 13
click at [57, 312] on input "Medicine" at bounding box center [61, 310] width 8 height 8
checkbox input "true"
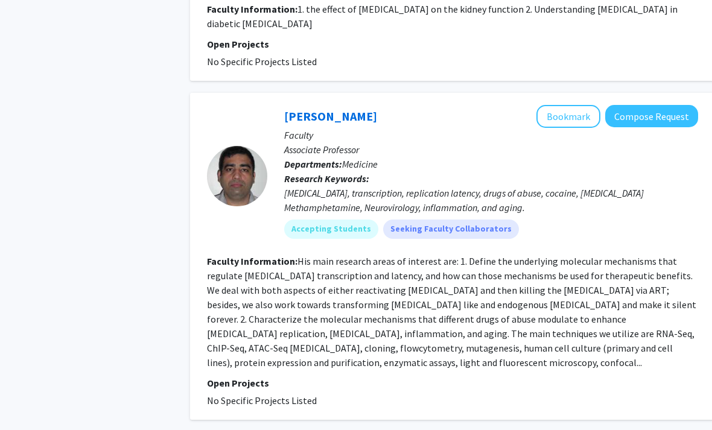
scroll to position [2815, 0]
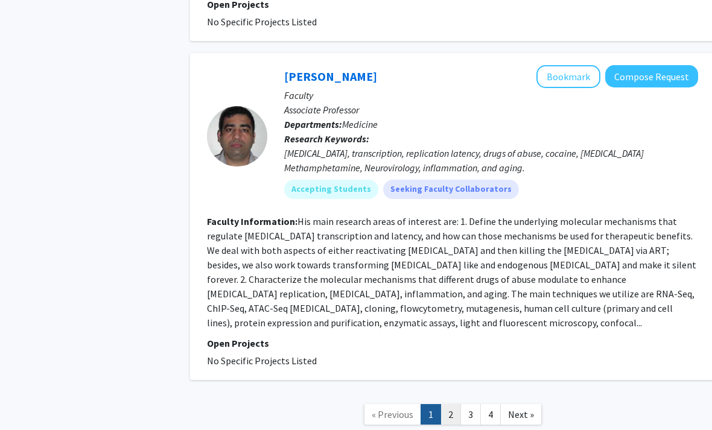
click at [451, 404] on link "2" at bounding box center [450, 414] width 21 height 21
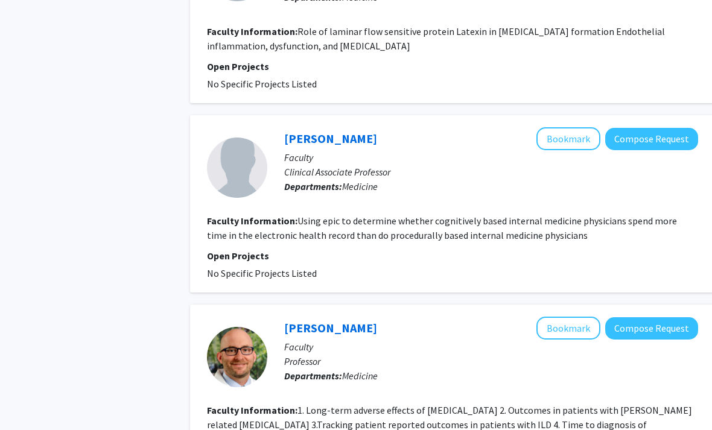
scroll to position [1943, 0]
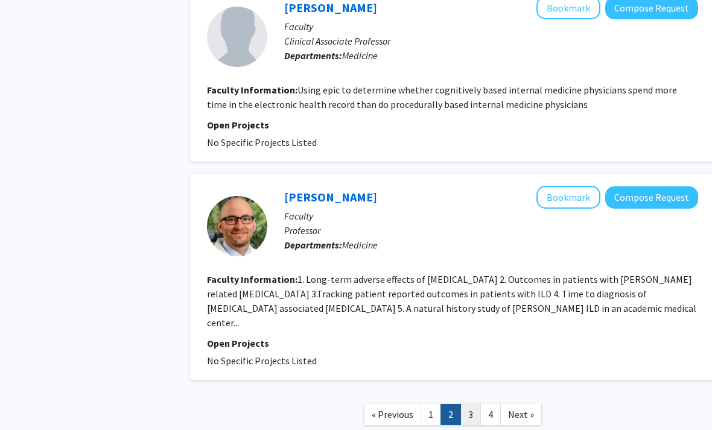
click at [475, 404] on link "3" at bounding box center [470, 414] width 21 height 21
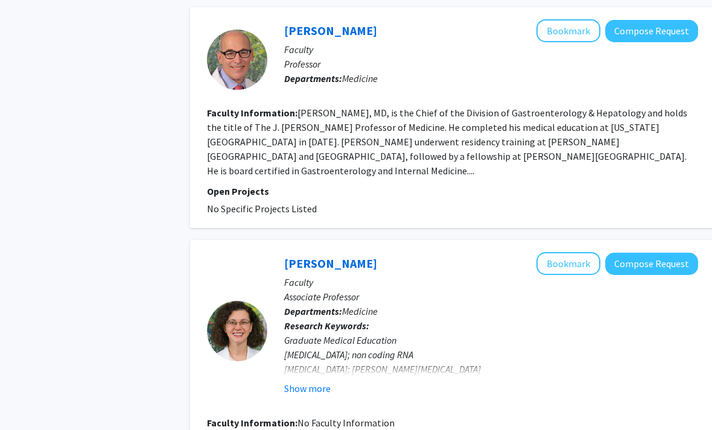
scroll to position [681, 0]
click at [317, 383] on button "Show more" at bounding box center [307, 390] width 46 height 14
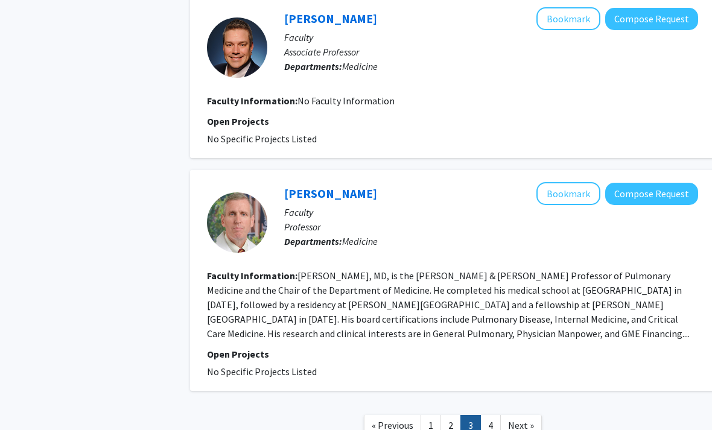
scroll to position [1991, 0]
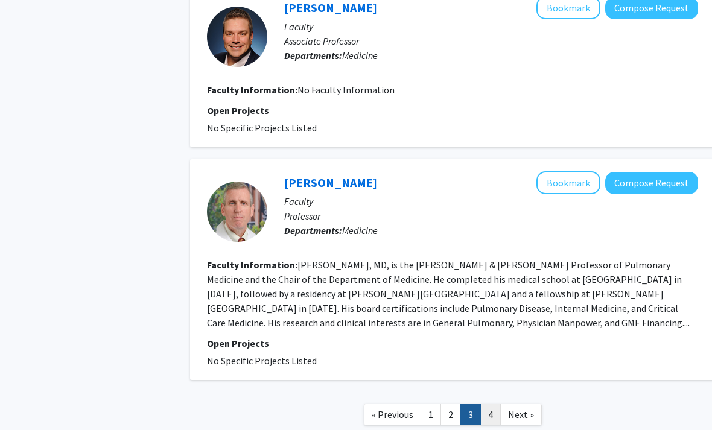
click at [491, 404] on link "4" at bounding box center [490, 414] width 21 height 21
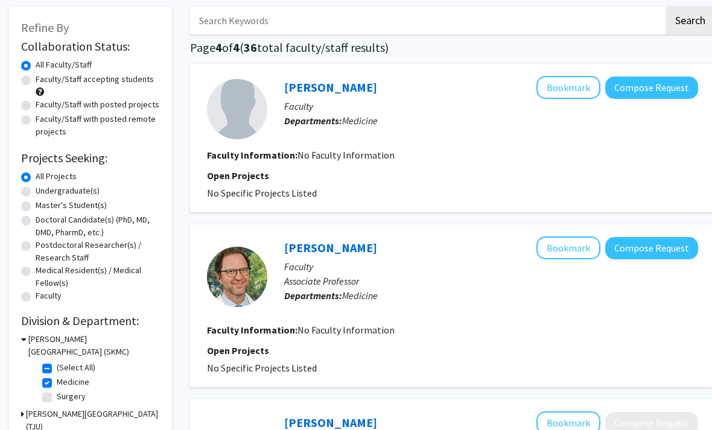
scroll to position [123, 0]
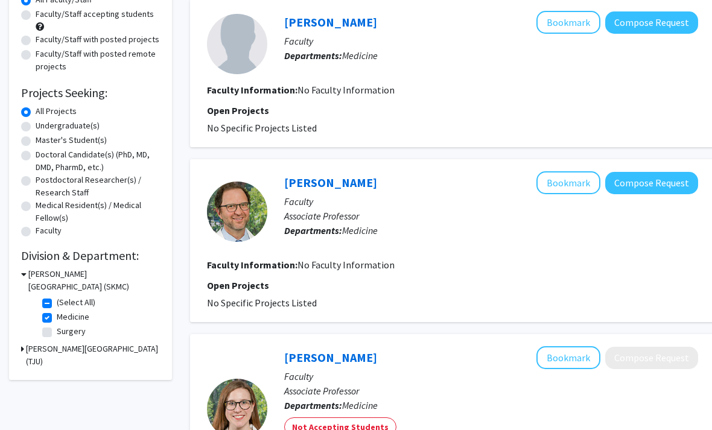
click at [57, 315] on label "Medicine" at bounding box center [73, 317] width 33 height 13
click at [57, 315] on input "Medicine" at bounding box center [61, 315] width 8 height 8
checkbox input "false"
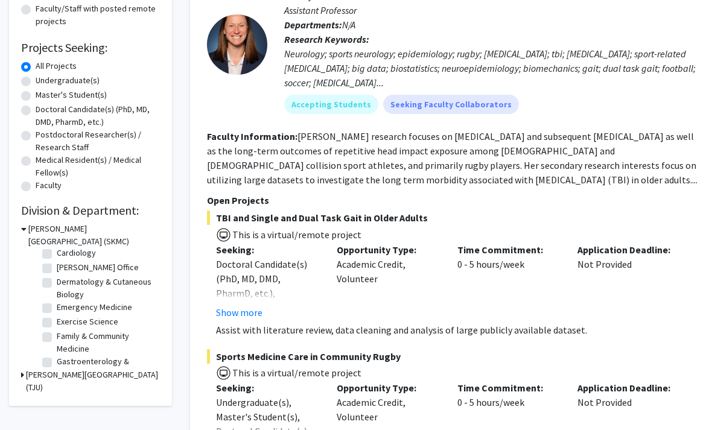
scroll to position [74, 0]
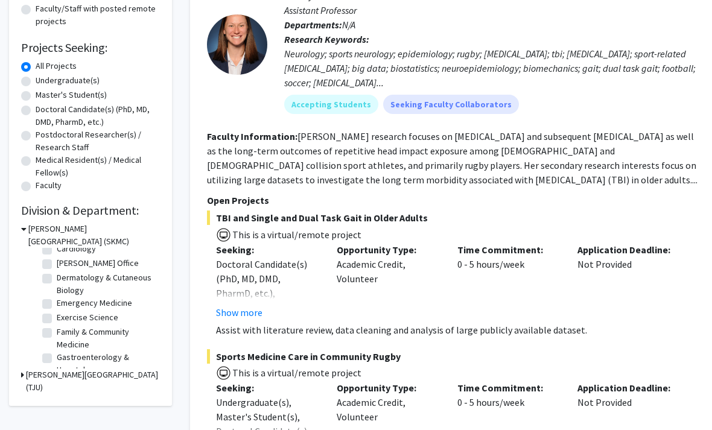
click at [114, 308] on label "Emergency Medicine" at bounding box center [94, 303] width 75 height 13
click at [65, 305] on input "Emergency Medicine" at bounding box center [61, 301] width 8 height 8
checkbox input "true"
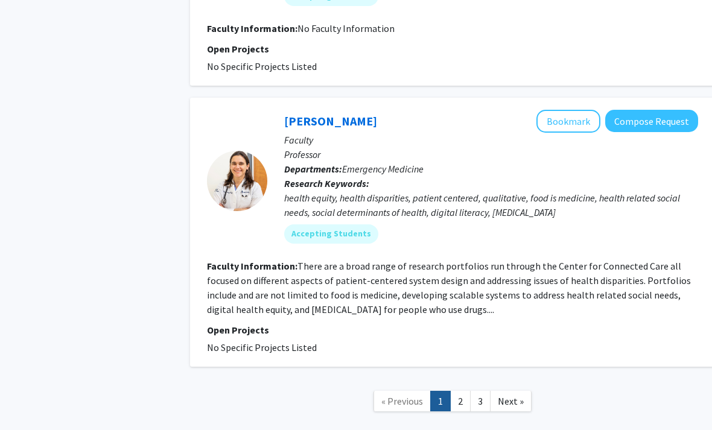
scroll to position [2940, 0]
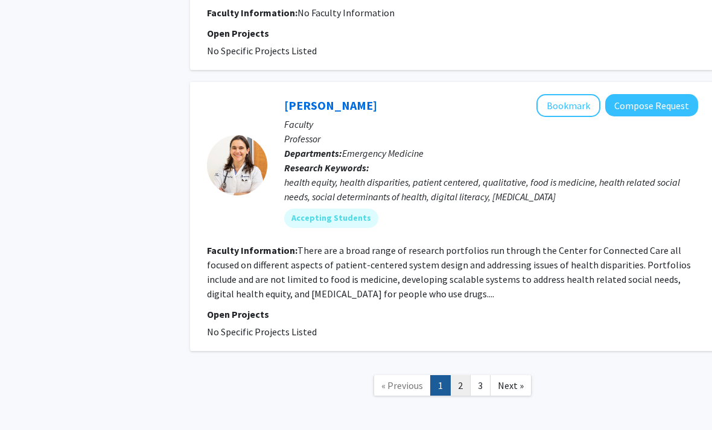
click at [469, 375] on link "2" at bounding box center [460, 385] width 21 height 21
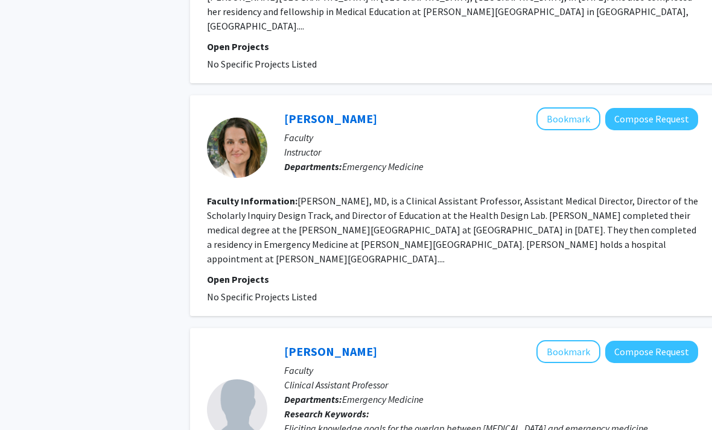
scroll to position [508, 0]
